Goal: Task Accomplishment & Management: Use online tool/utility

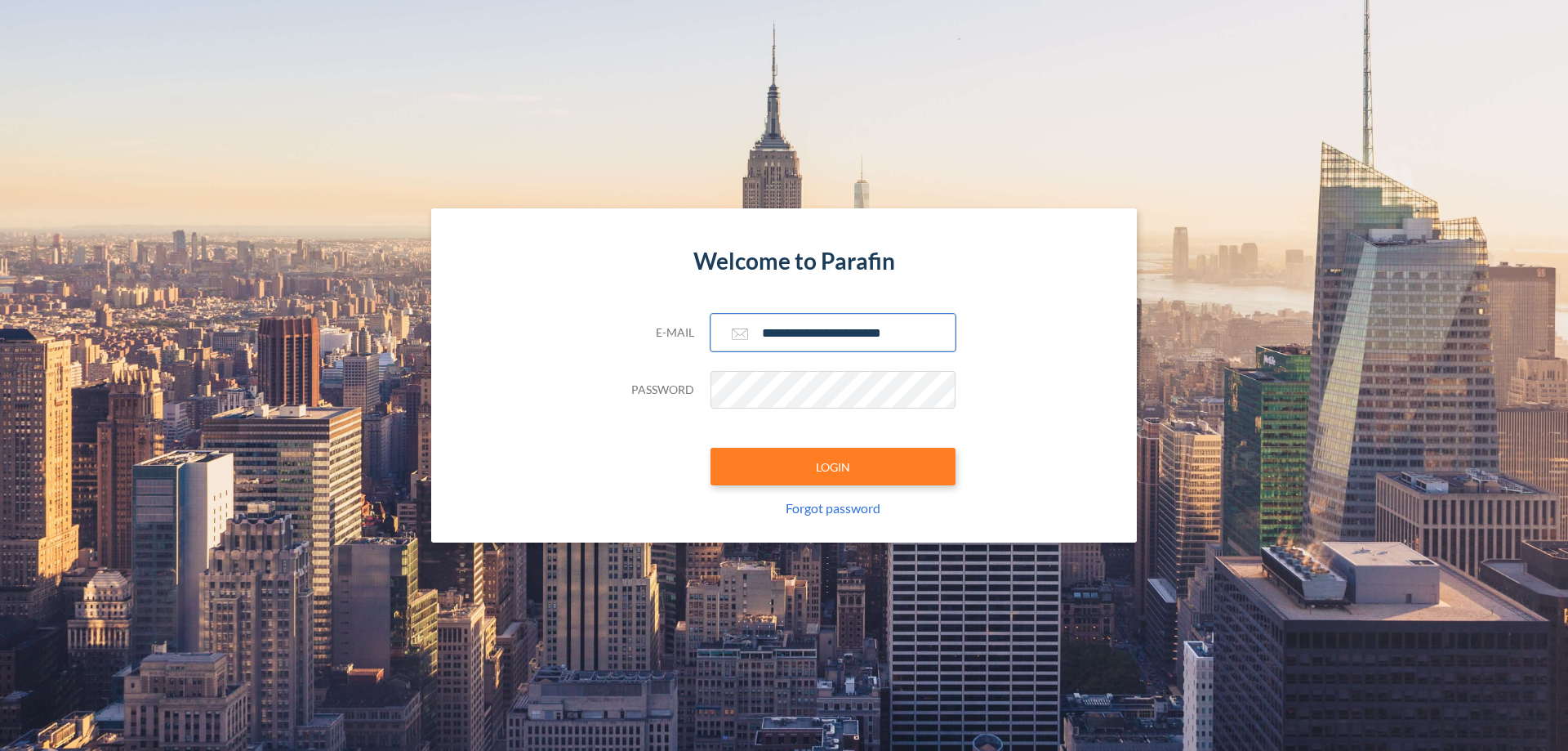
type input "**********"
click at [833, 467] on button "LOGIN" at bounding box center [833, 467] width 245 height 38
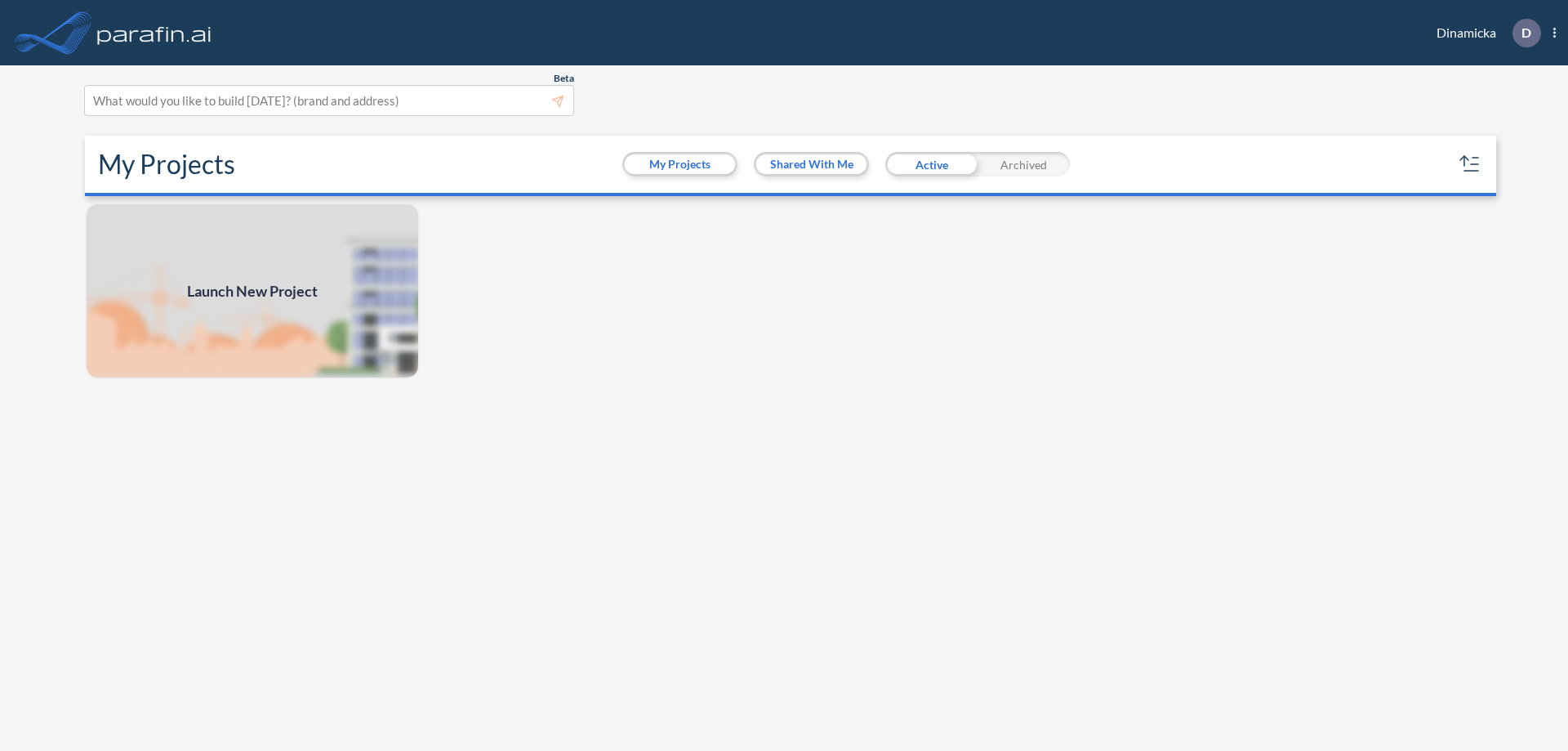
scroll to position [4, 0]
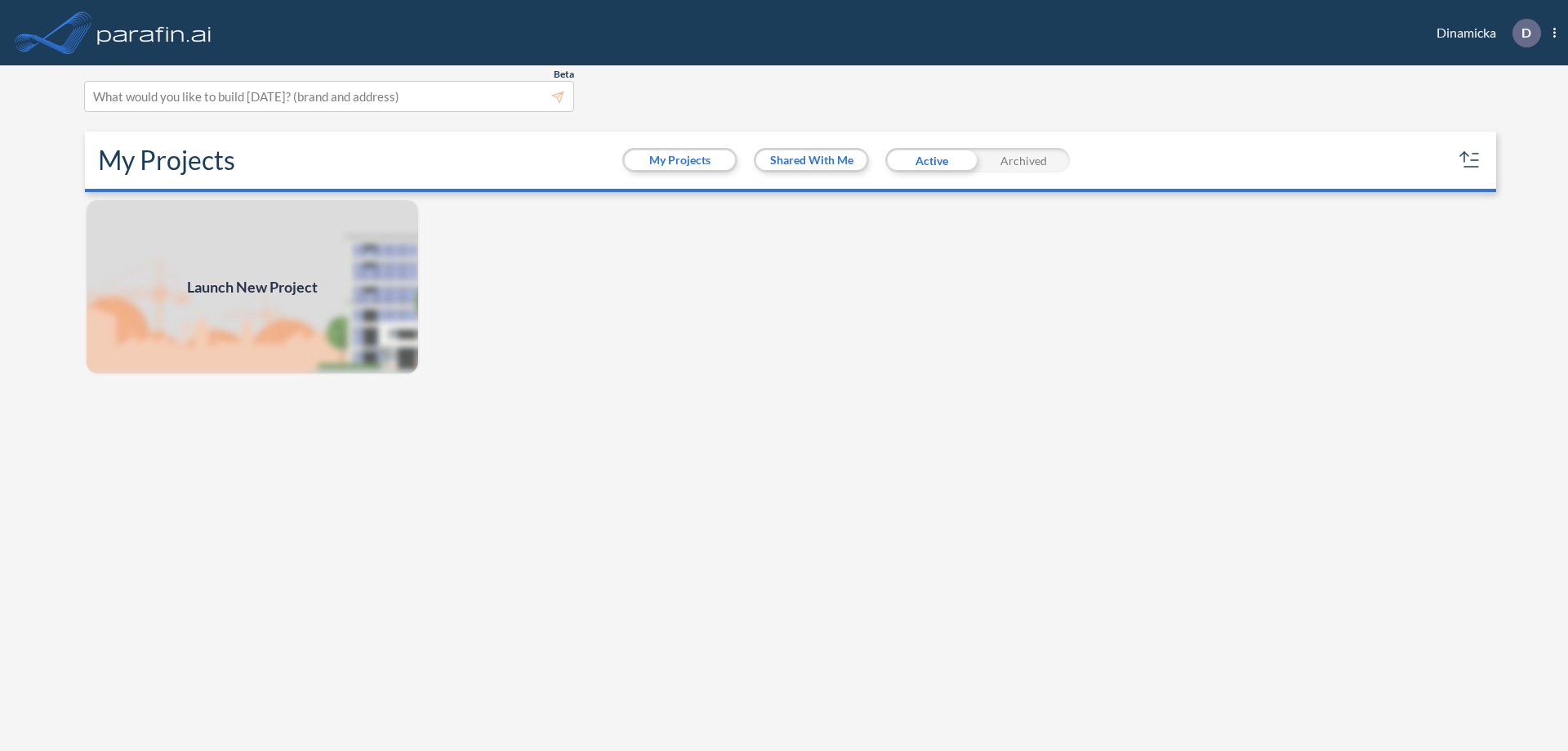
click at [252, 287] on span "Launch New Project" at bounding box center [252, 287] width 131 height 22
